Goal: Download file/media

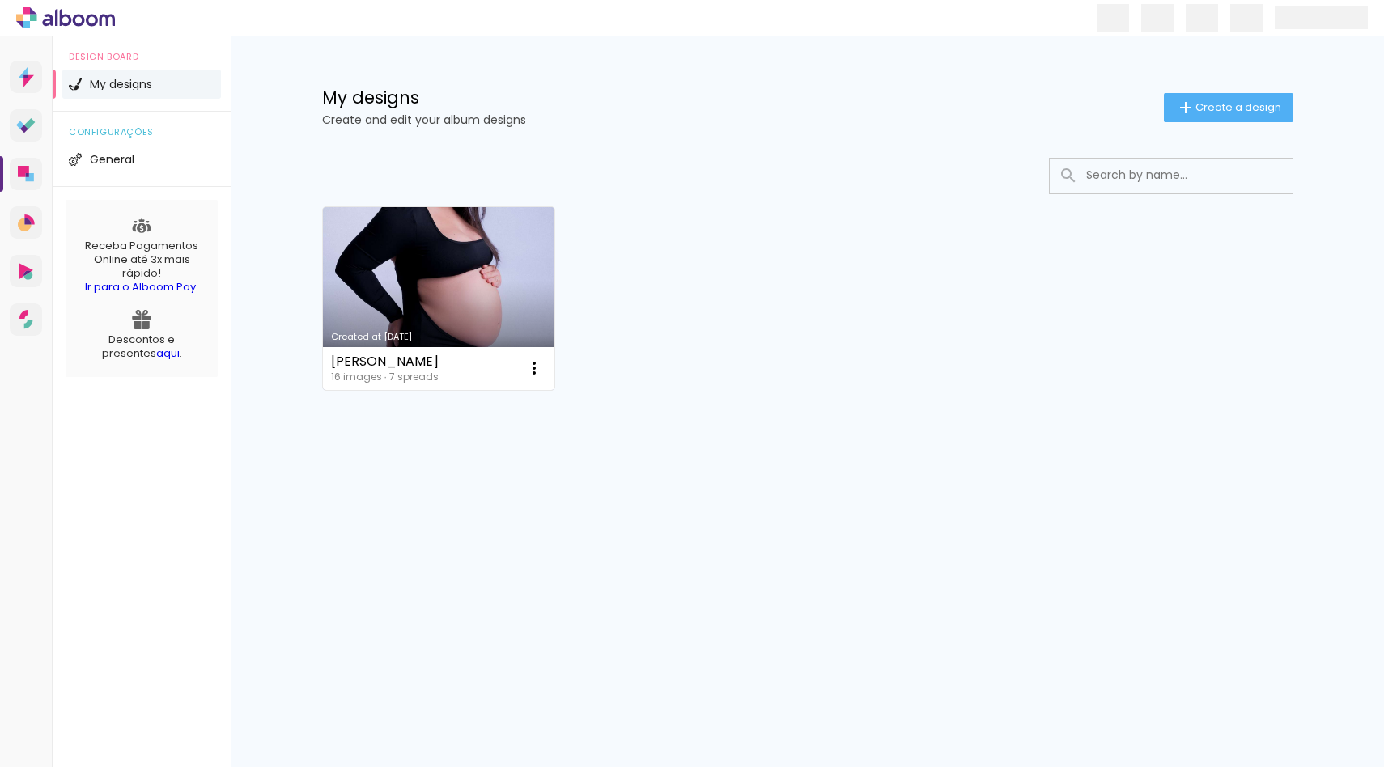
click at [481, 281] on link "Created at [DATE]" at bounding box center [439, 298] width 232 height 183
click at [0, 0] on neon-animated-pages "Confirm Cancel" at bounding box center [0, 0] width 0 height 0
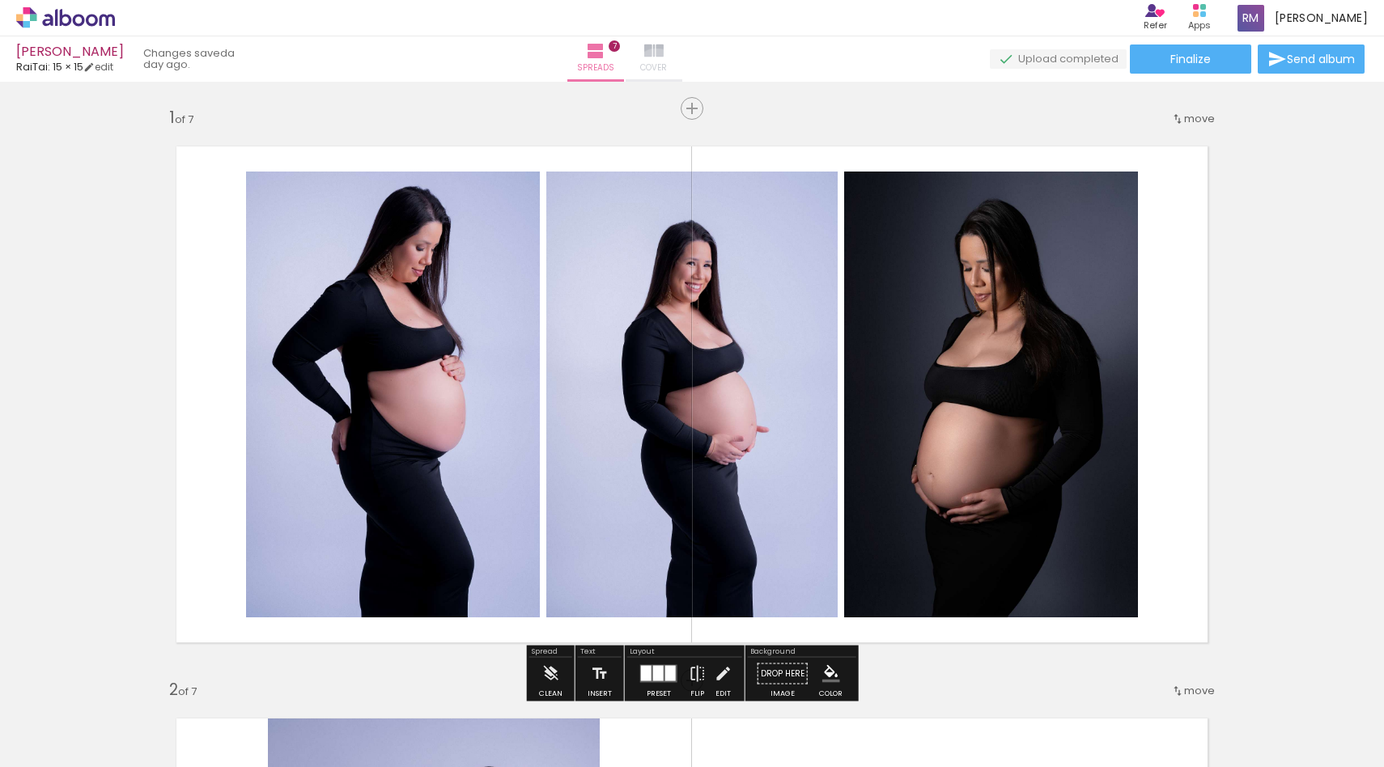
click at [667, 71] on span "Cover" at bounding box center [653, 68] width 27 height 15
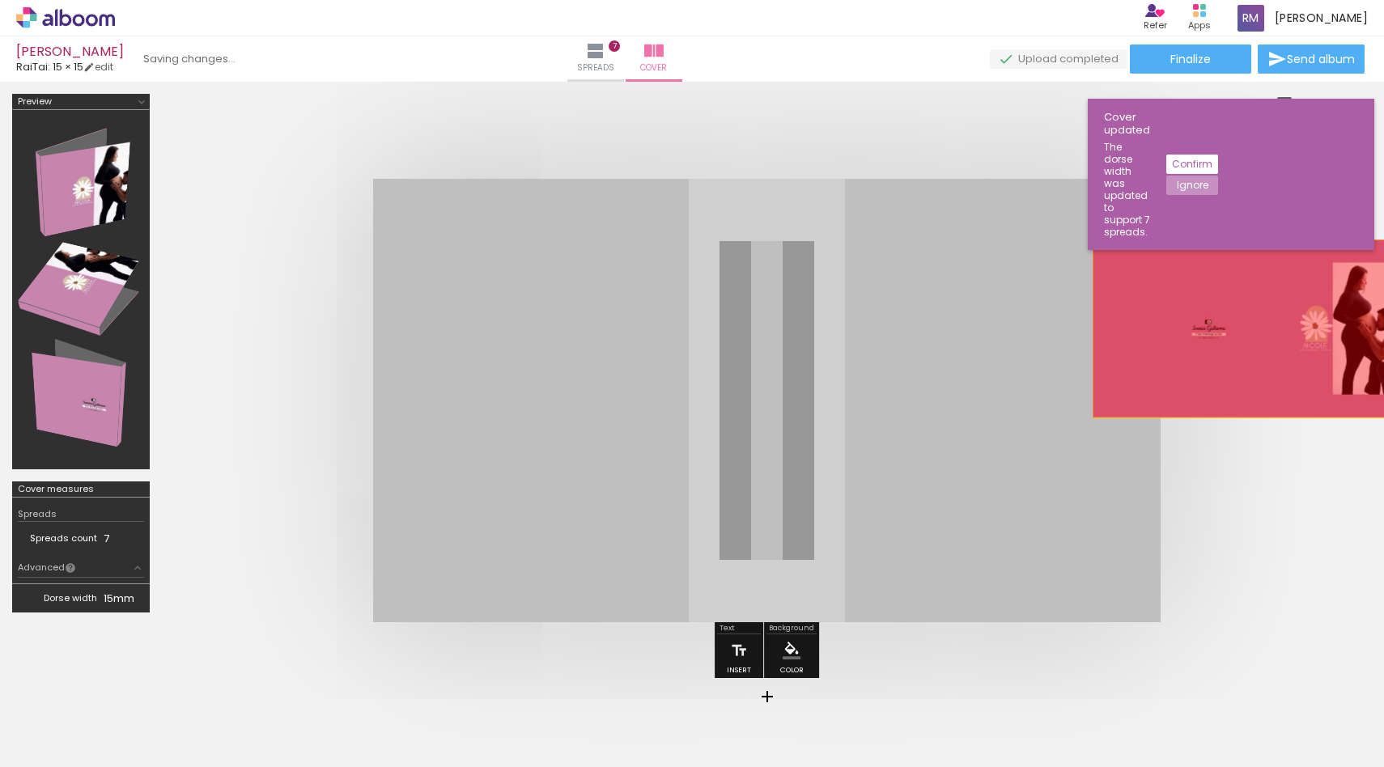
drag, startPoint x: 939, startPoint y: 201, endPoint x: 1256, endPoint y: 375, distance: 362.4
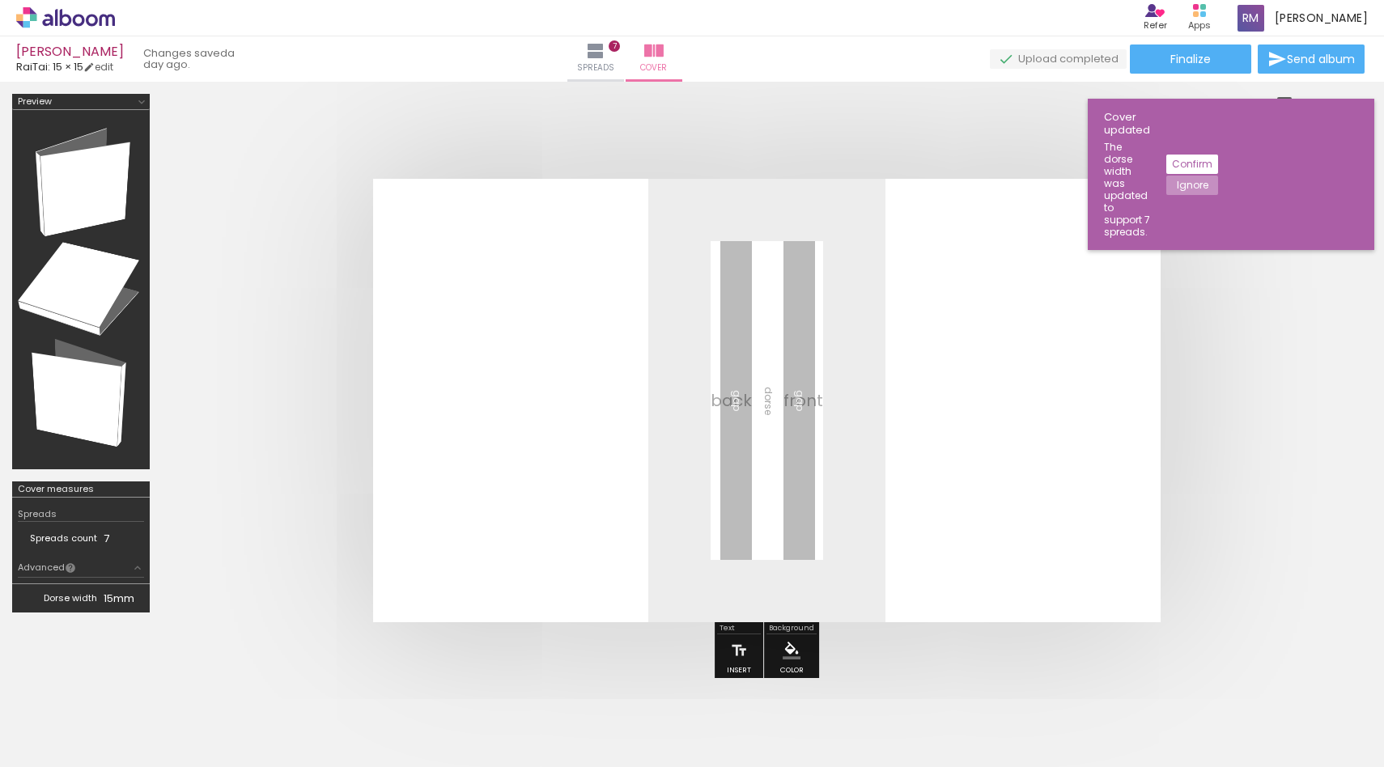
scroll to position [0, 204]
click at [1276, 680] on iron-icon at bounding box center [1267, 680] width 17 height 17
click at [74, 744] on paper-button "Add Images" at bounding box center [43, 745] width 64 height 26
click at [0, 0] on input "file" at bounding box center [0, 0] width 0 height 0
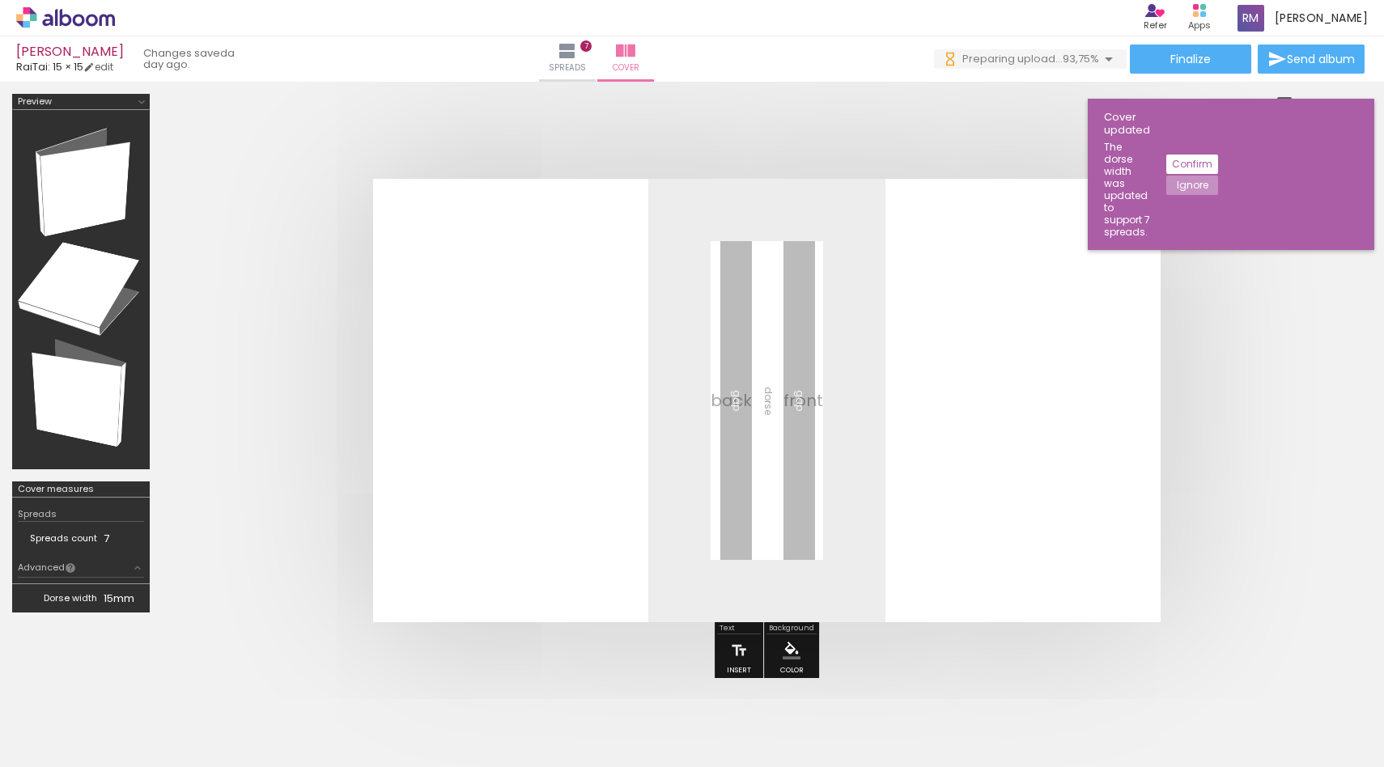
scroll to position [0, 204]
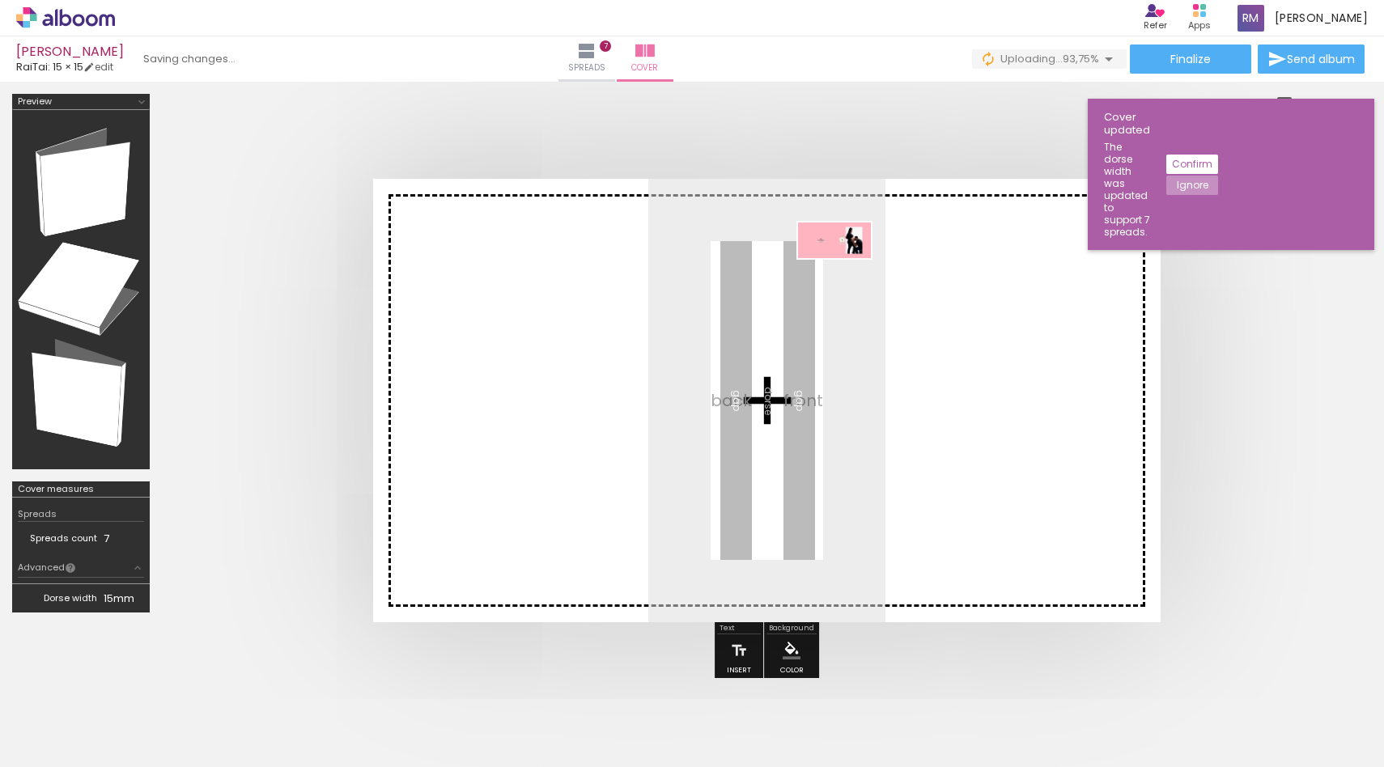
drag, startPoint x: 1315, startPoint y: 726, endPoint x: 846, endPoint y: 272, distance: 652.3
click at [846, 272] on quentale-workspace at bounding box center [692, 383] width 1384 height 767
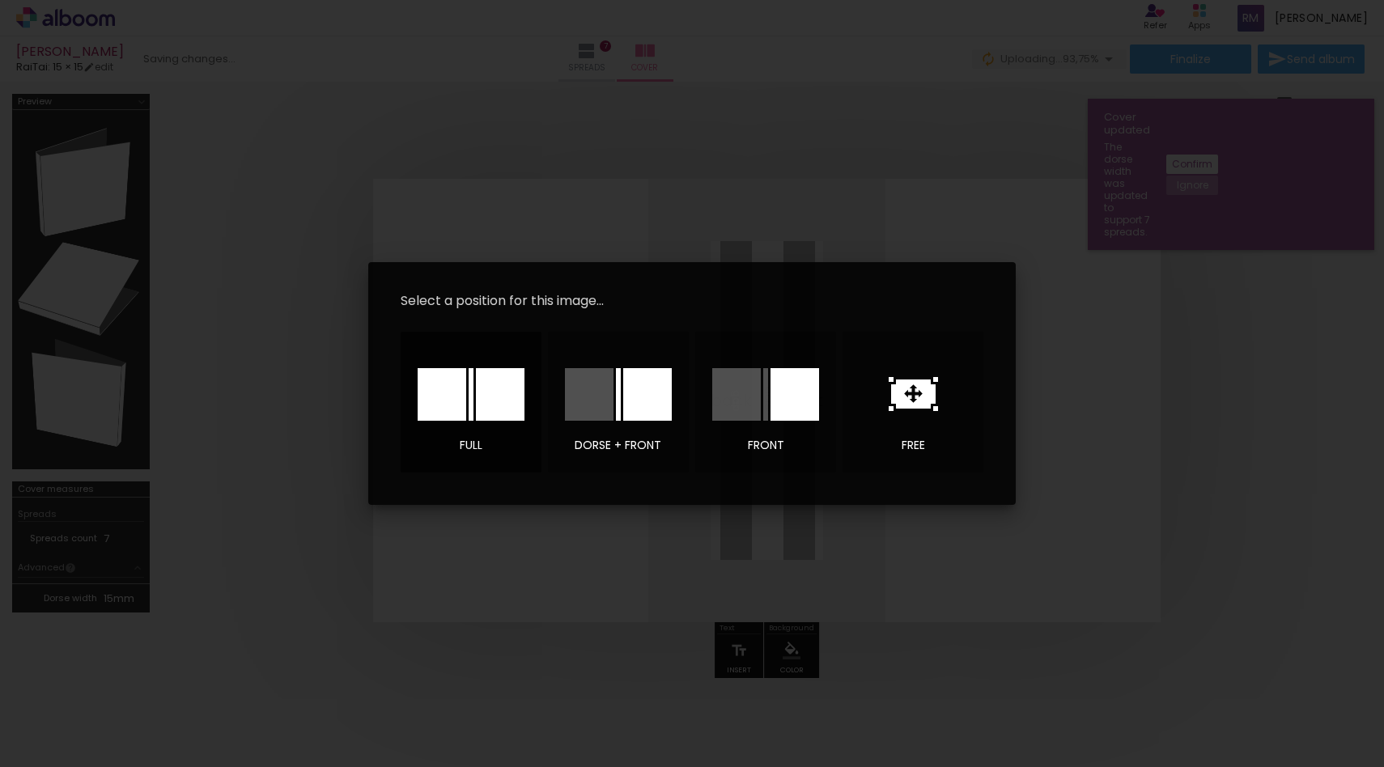
click at [505, 398] on div at bounding box center [500, 394] width 49 height 53
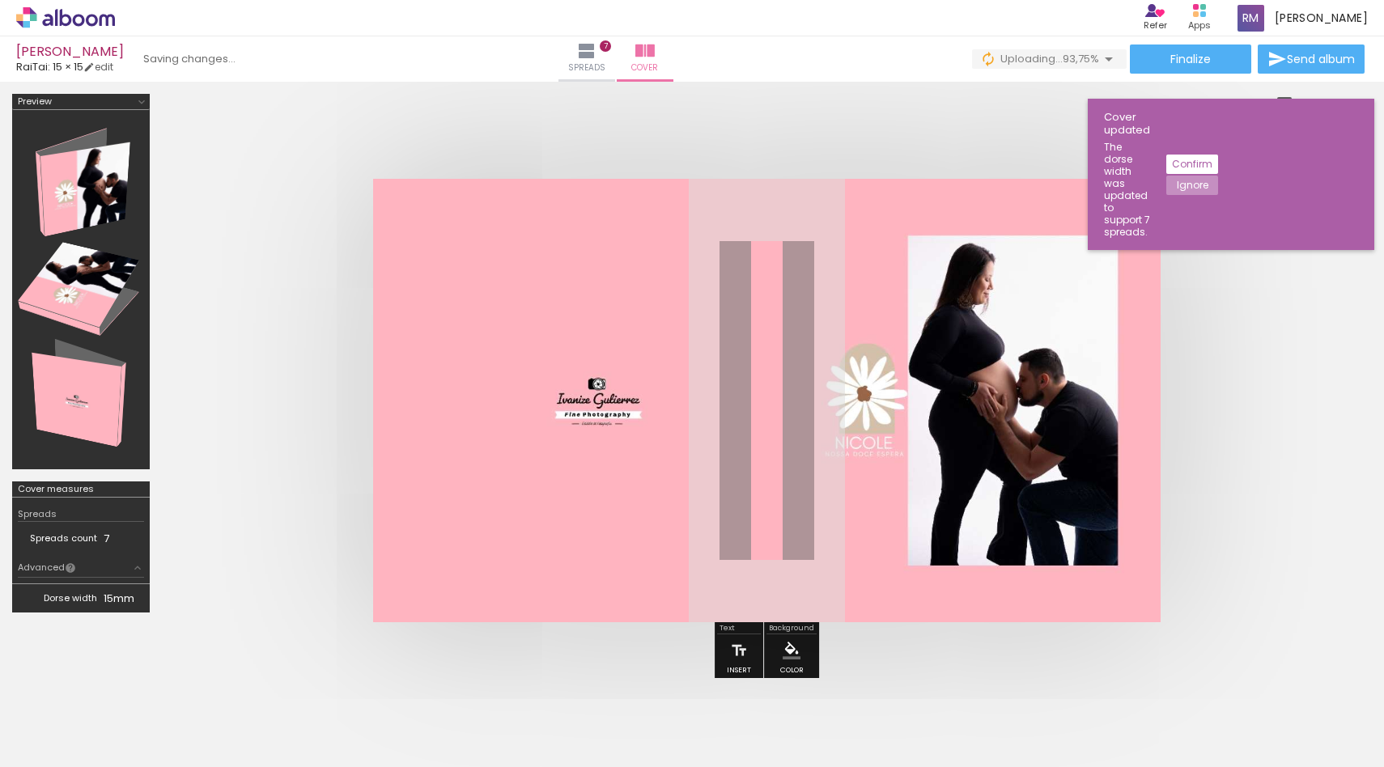
scroll to position [8, 0]
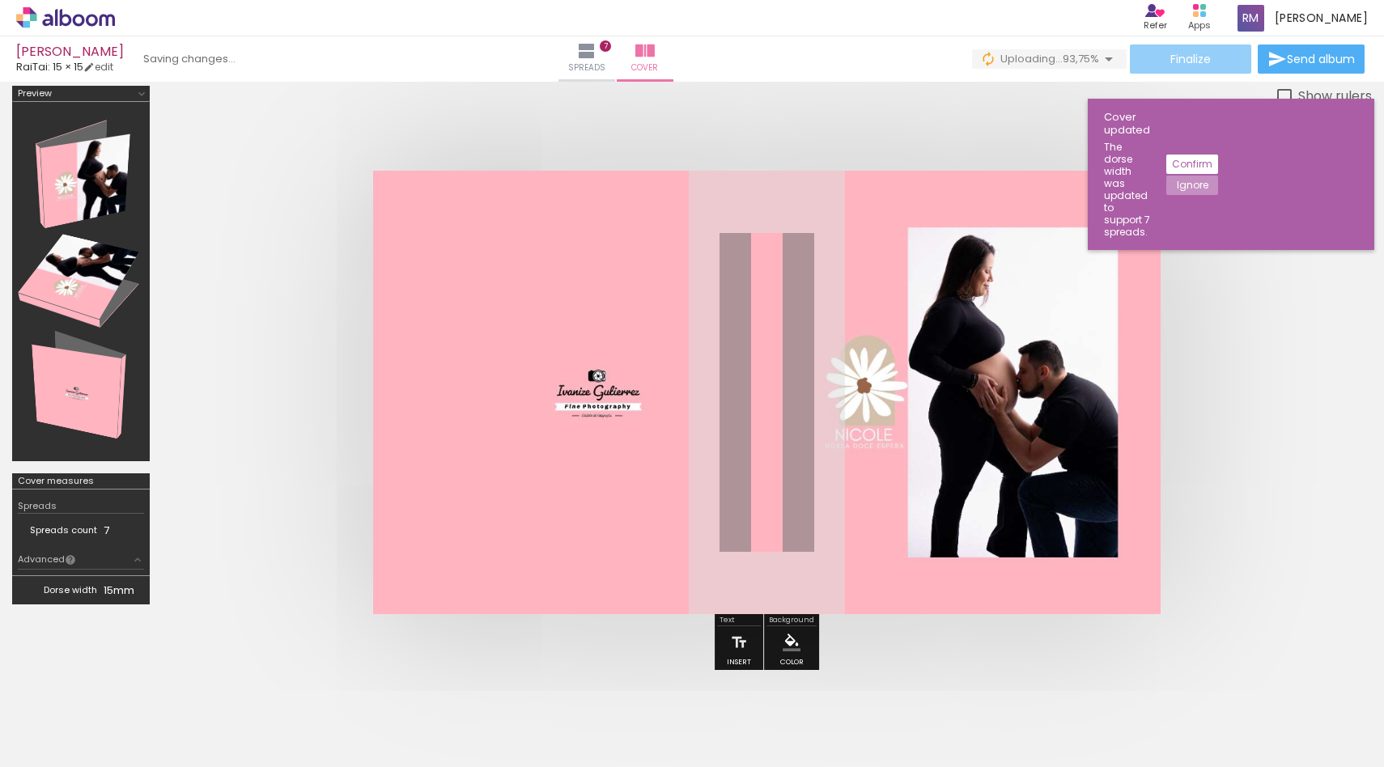
click at [1180, 61] on span "Finalize" at bounding box center [1190, 58] width 40 height 11
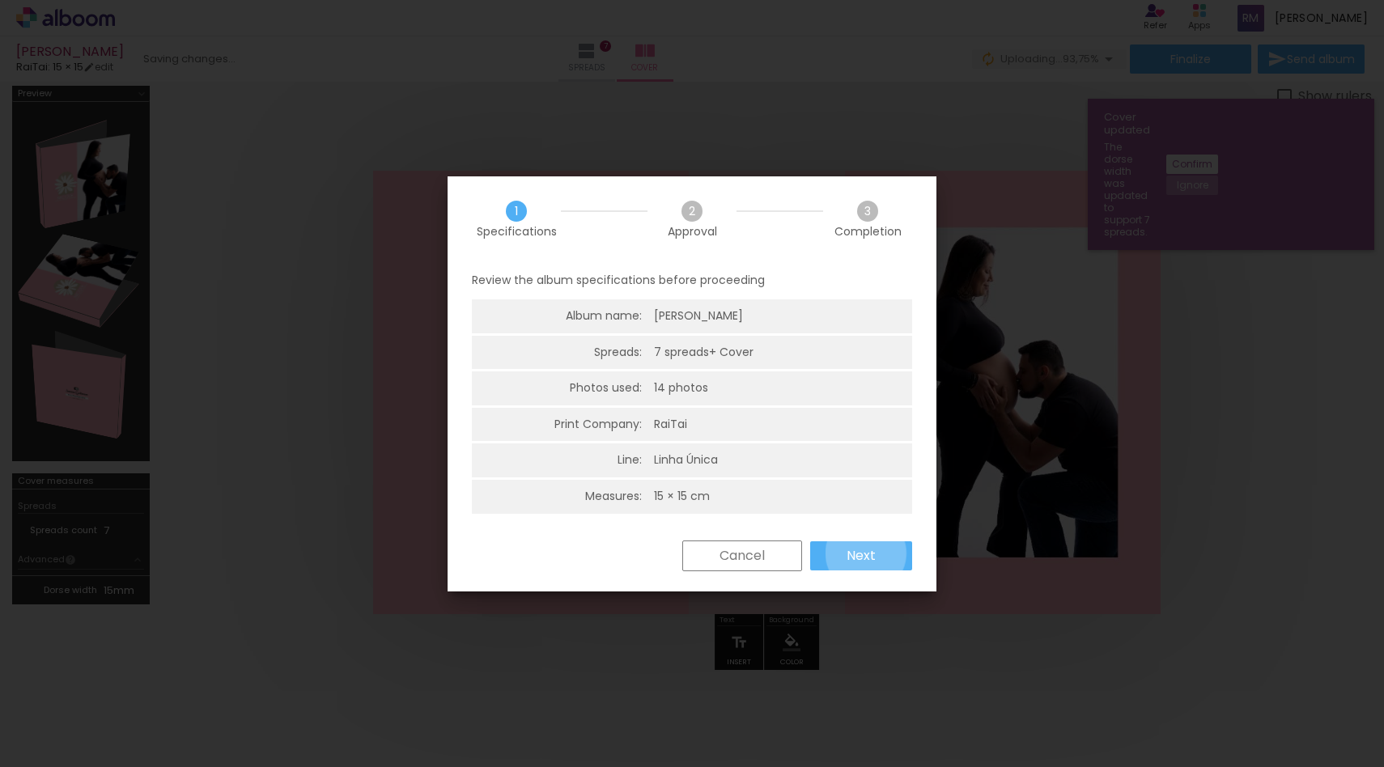
click at [0, 0] on slot "Next" at bounding box center [0, 0] width 0 height 0
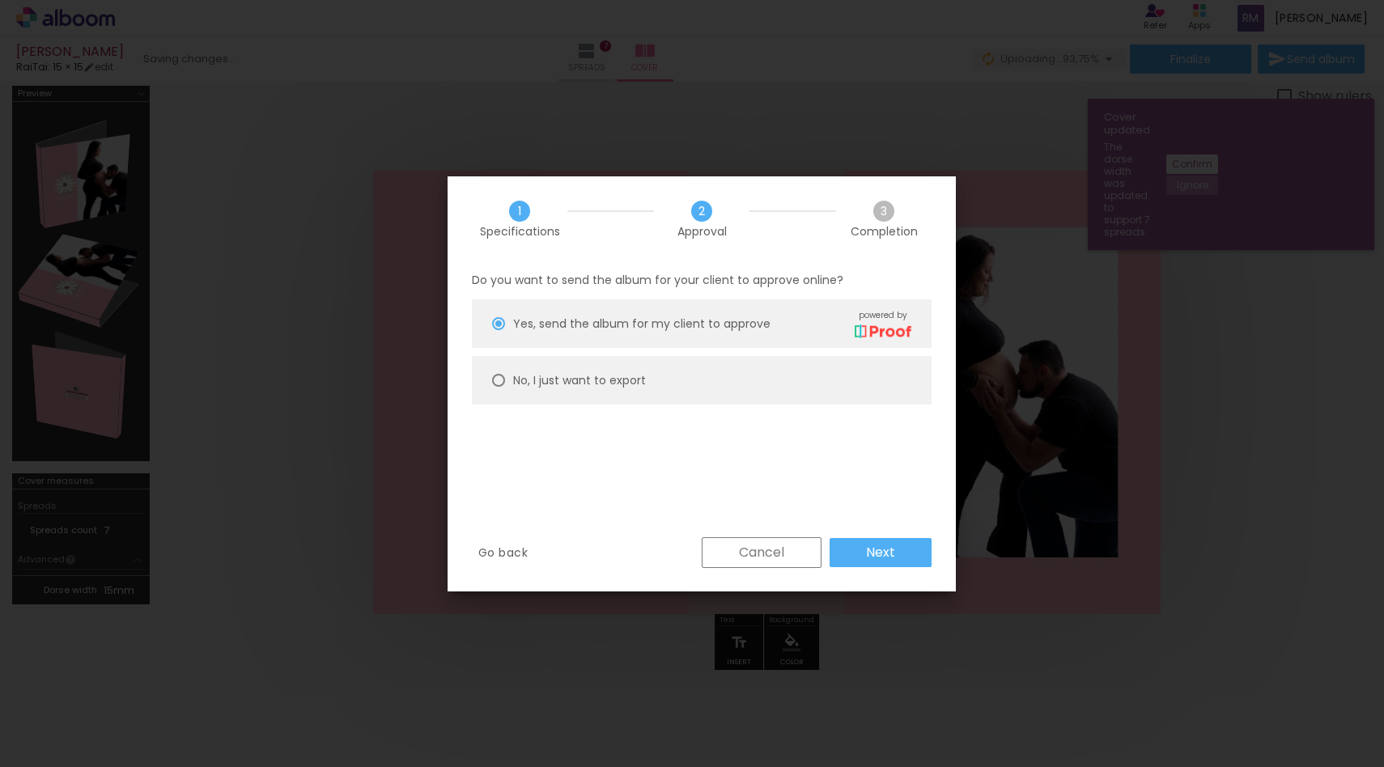
click at [492, 378] on div at bounding box center [498, 380] width 13 height 13
type paper-radio-button "on"
click at [872, 566] on paper-button "Next" at bounding box center [880, 552] width 102 height 29
type input "High, 300 DPI"
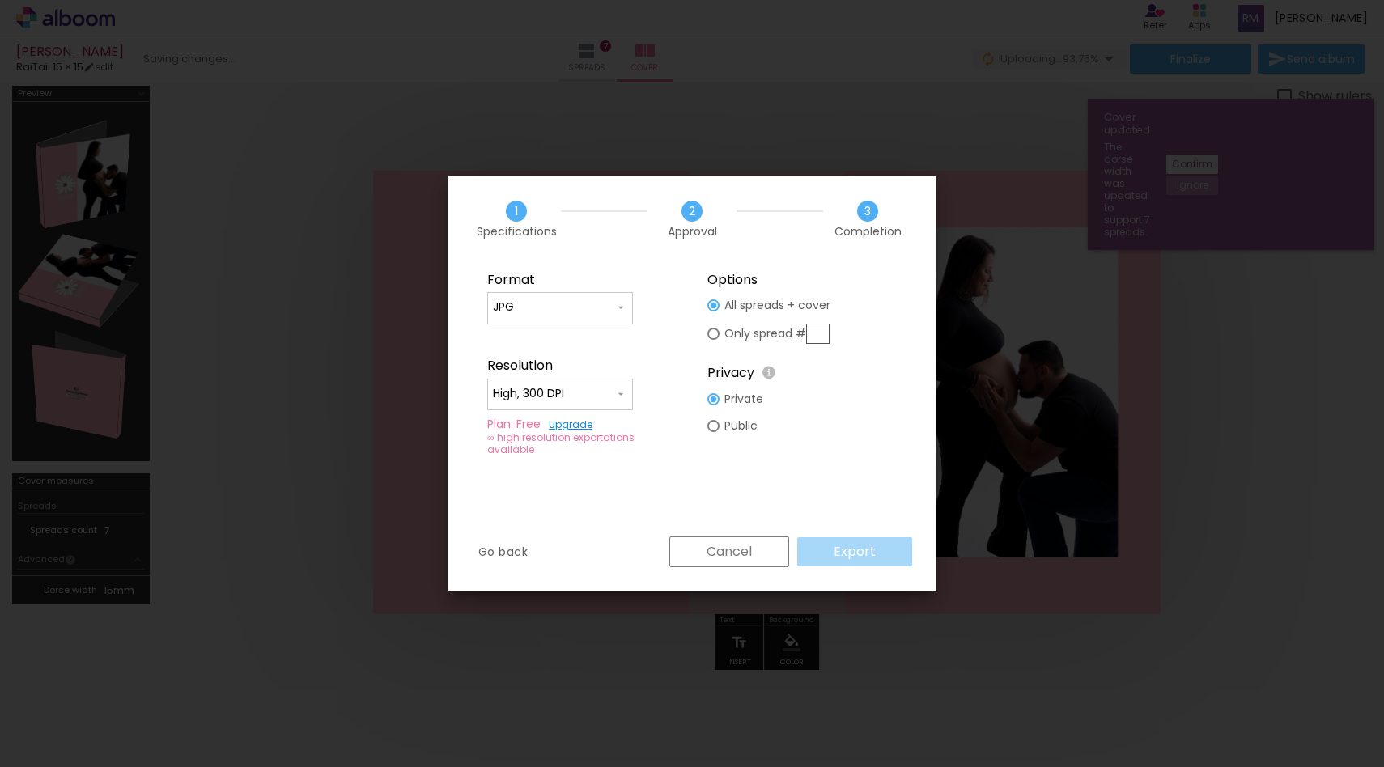
click at [828, 553] on div "Cancel Export" at bounding box center [786, 551] width 251 height 31
click at [600, 379] on paper-input-container "High, 300 DPI" at bounding box center [560, 395] width 146 height 32
click at [600, 379] on paper-item "High, 300 DPI" at bounding box center [560, 391] width 146 height 32
click at [600, 379] on paper-input-container "High, 300 DPI" at bounding box center [560, 395] width 146 height 32
click at [718, 343] on paper-radio-button "Only spread #" at bounding box center [768, 334] width 123 height 30
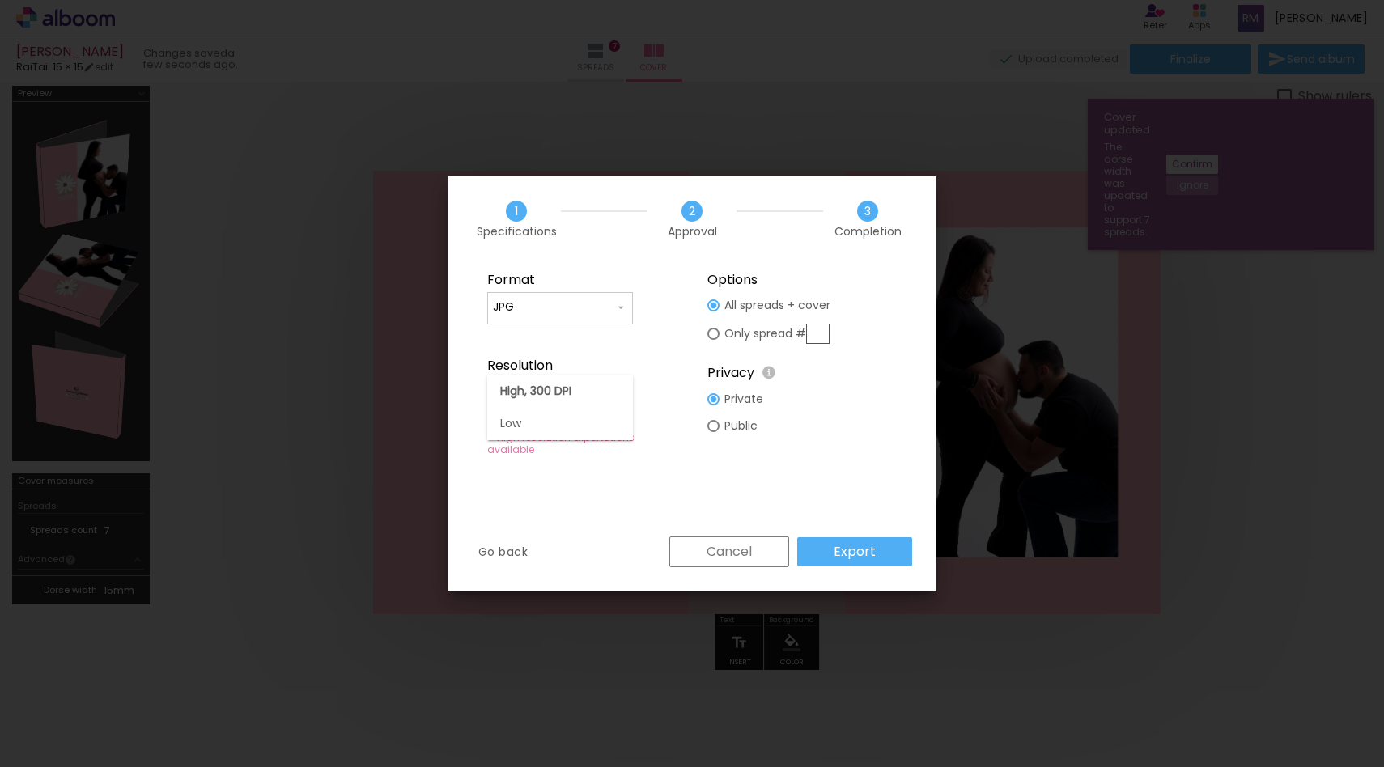
type paper-radio-button "on"
click at [711, 304] on div at bounding box center [713, 305] width 12 height 12
type paper-radio-button "on"
click at [609, 399] on input "High, 300 DPI" at bounding box center [553, 394] width 121 height 16
click at [609, 399] on paper-item "High, 300 DPI" at bounding box center [560, 391] width 146 height 32
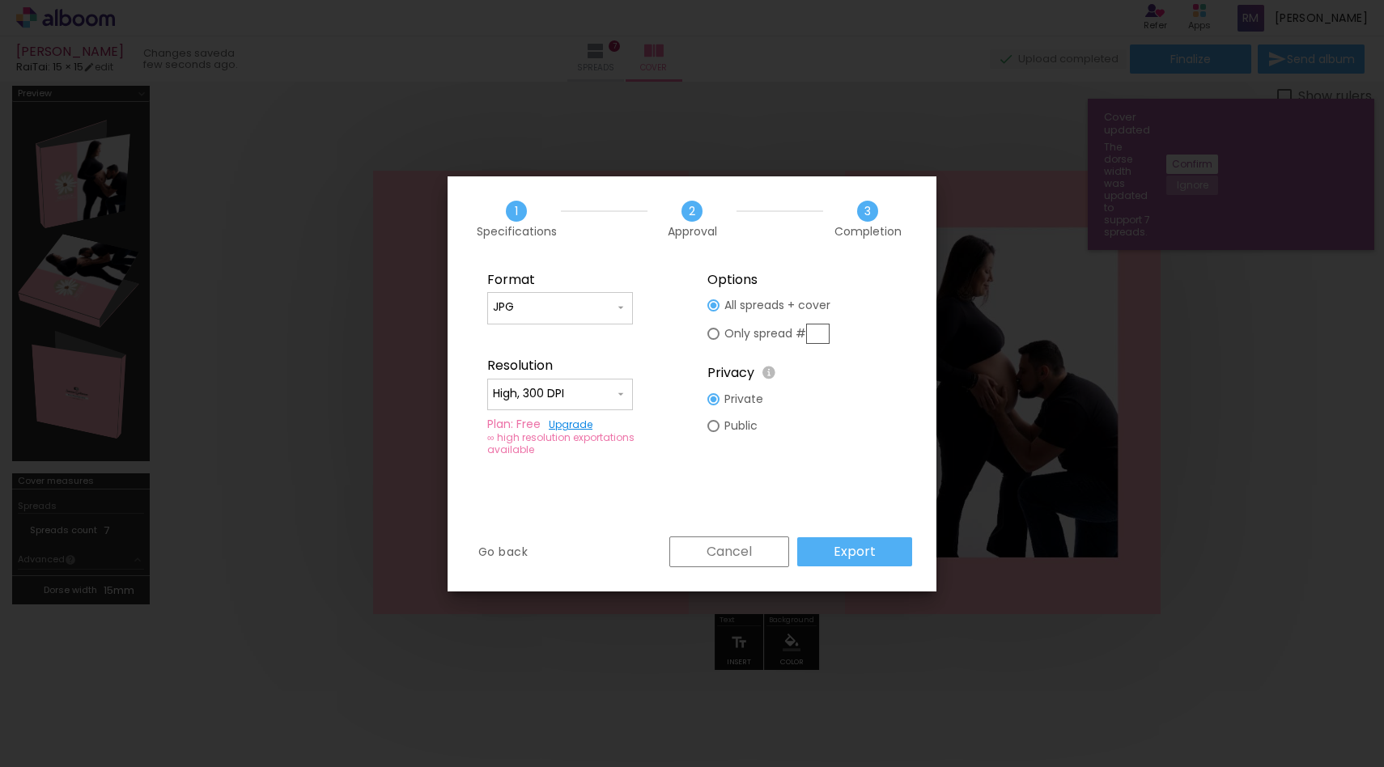
click at [880, 575] on div "Go back Cancel Export" at bounding box center [691, 563] width 489 height 55
click at [880, 572] on div "Go back Cancel Export" at bounding box center [691, 563] width 489 height 55
click at [0, 0] on slot "Export" at bounding box center [0, 0] width 0 height 0
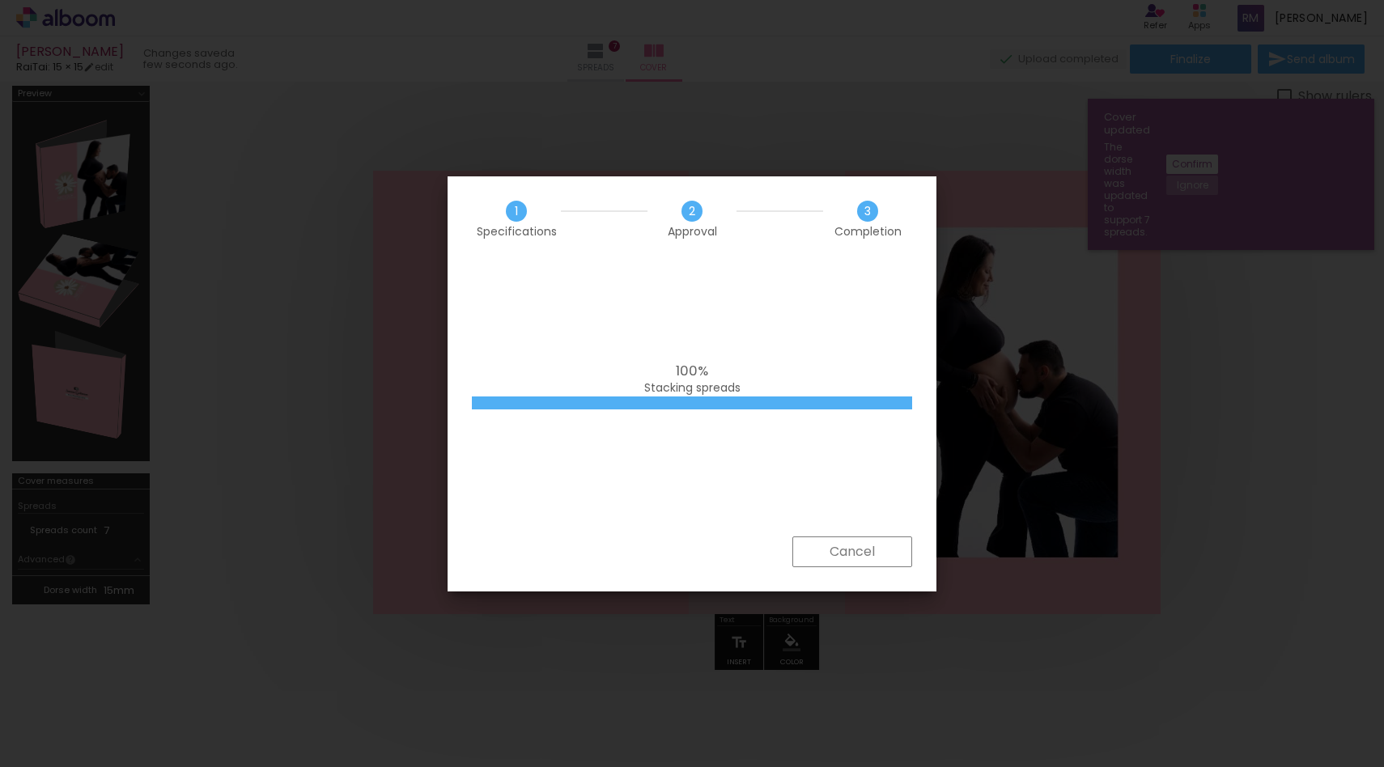
click at [751, 517] on div "100% Stacking spreads" at bounding box center [691, 398] width 489 height 275
click at [775, 341] on div "100% Stacking spreads" at bounding box center [691, 398] width 489 height 275
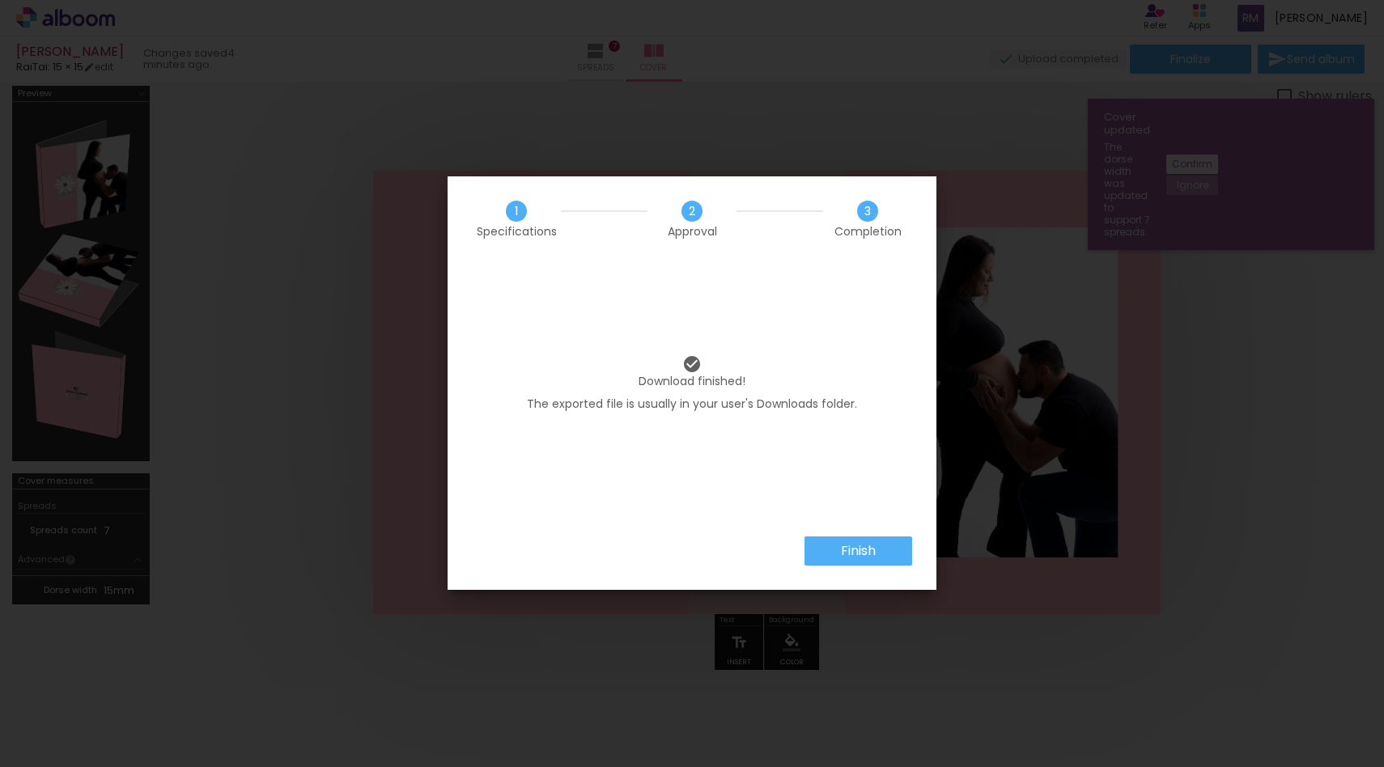
click at [833, 566] on div "Finish" at bounding box center [691, 562] width 489 height 53
click at [839, 511] on div "Download finished! The exported file is usually in your user's Downloads folder." at bounding box center [691, 398] width 489 height 275
click at [837, 543] on paper-button "Finish" at bounding box center [858, 550] width 108 height 29
